Goal: Find specific page/section: Find specific page/section

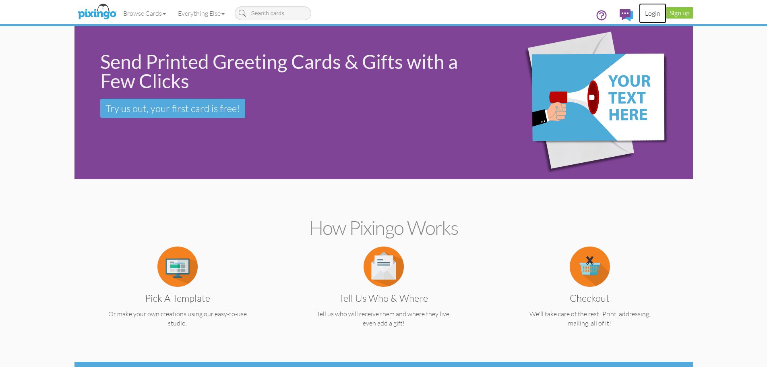
click at [652, 12] on link "Login" at bounding box center [652, 13] width 27 height 20
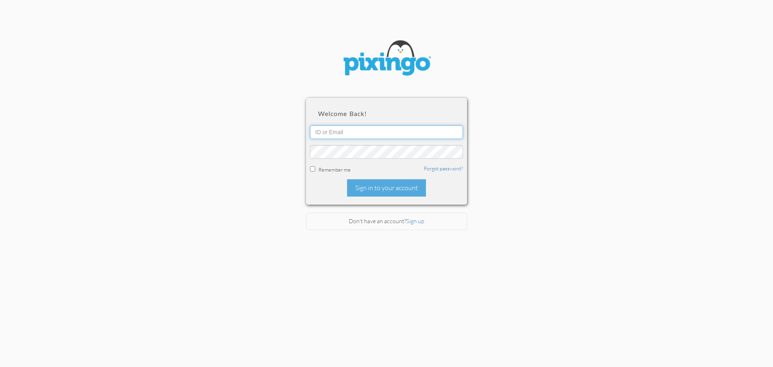
type input "[EMAIL_ADDRESS][DOMAIN_NAME]"
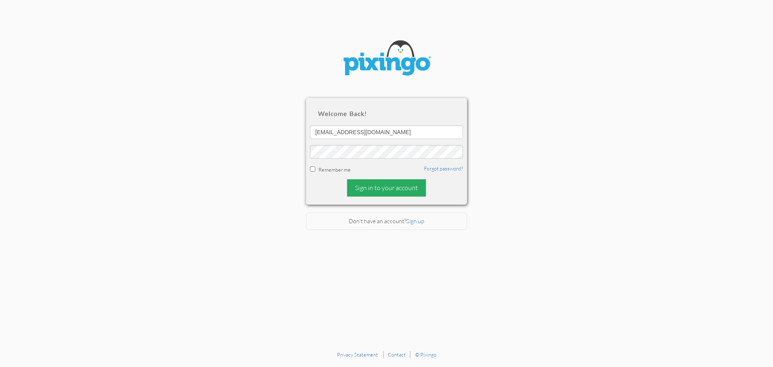
click at [380, 190] on div "Sign in to your account" at bounding box center [386, 187] width 79 height 17
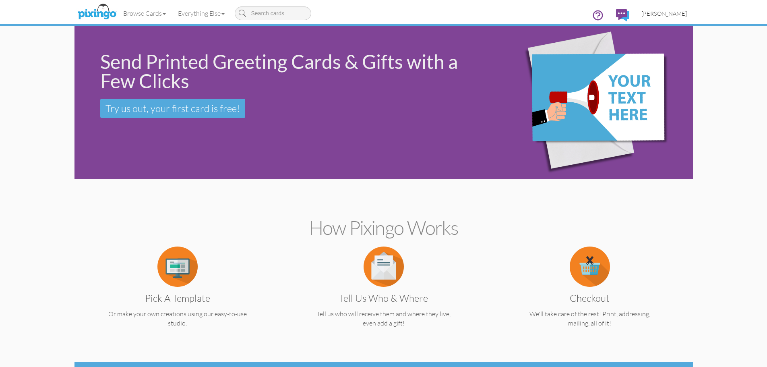
click at [683, 12] on span "[PERSON_NAME]" at bounding box center [664, 13] width 46 height 7
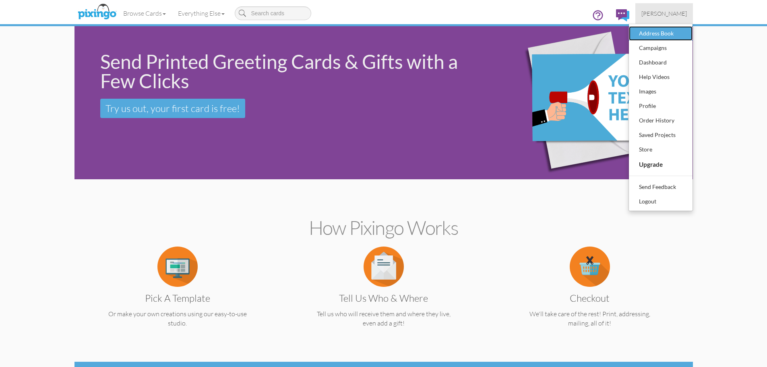
click at [674, 37] on div "Address Book" at bounding box center [661, 33] width 48 height 12
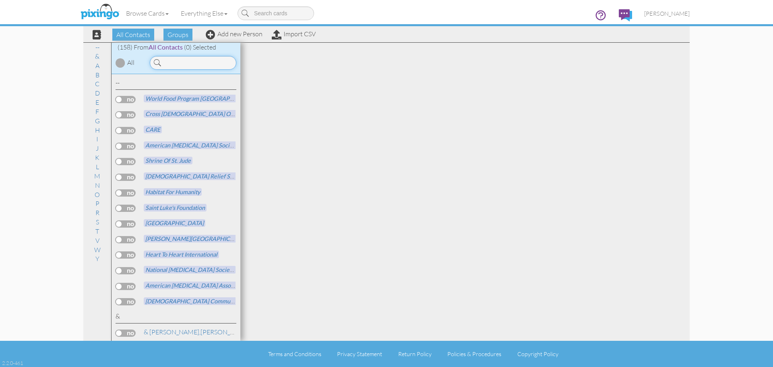
click at [208, 62] on input at bounding box center [193, 63] width 87 height 14
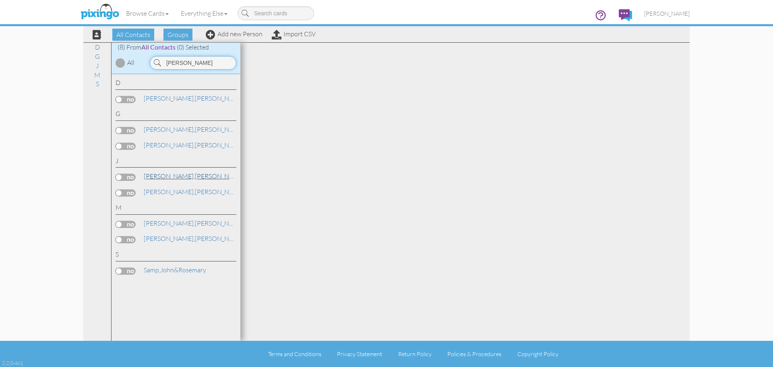
type input "[PERSON_NAME]"
click at [167, 178] on span "[PERSON_NAME]," at bounding box center [169, 176] width 51 height 8
